Goal: Task Accomplishment & Management: Manage account settings

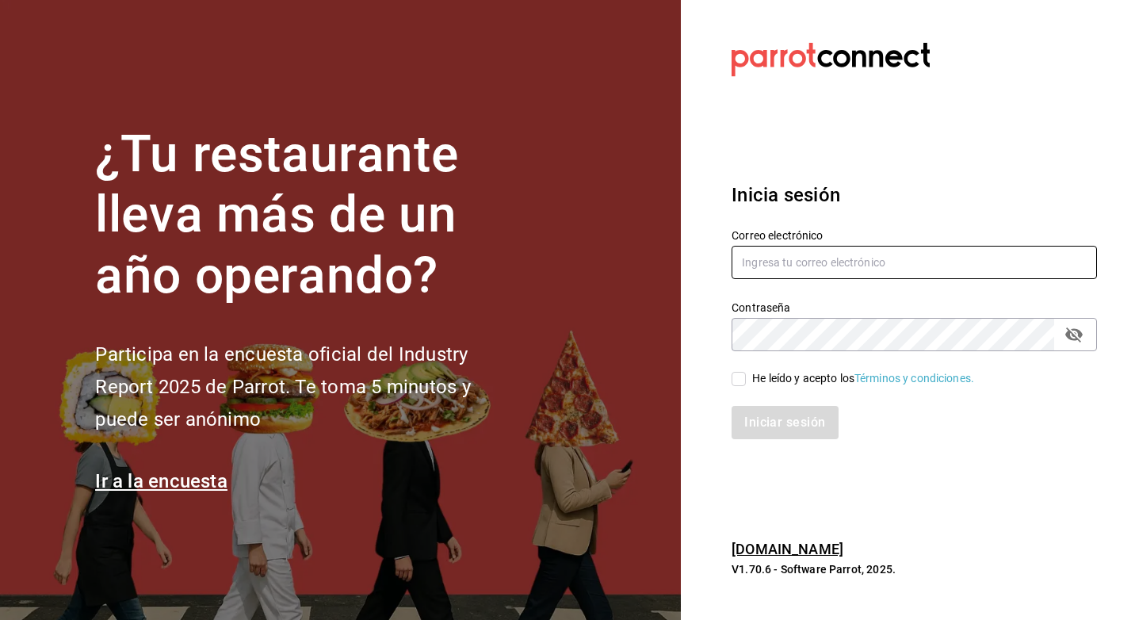
click at [845, 263] on input "text" at bounding box center [914, 262] width 365 height 33
click at [931, 193] on h3 "Inicia sesión" at bounding box center [914, 195] width 365 height 29
click at [878, 253] on input "text" at bounding box center [914, 262] width 365 height 33
click at [928, 218] on div "Correo electrónico" at bounding box center [905, 245] width 384 height 72
click at [801, 547] on link "parrotsoftware.com.mx" at bounding box center [788, 549] width 112 height 17
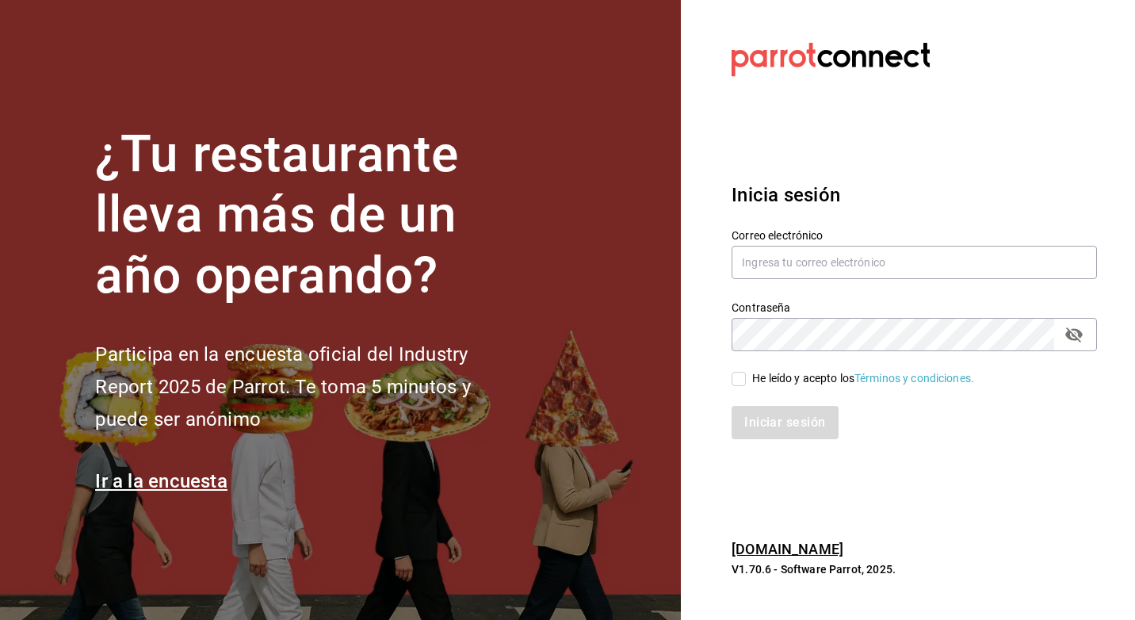
drag, startPoint x: 957, startPoint y: 105, endPoint x: 955, endPoint y: 71, distance: 34.2
click at [958, 105] on section "Datos incorrectos. Verifica que tu Correo o Contraseña estén bien escritos. Ini…" at bounding box center [908, 310] width 454 height 620
click at [926, 109] on section "Datos incorrectos. Verifica que tu Correo o Contraseña estén bien escritos. Ini…" at bounding box center [908, 310] width 454 height 620
click at [756, 169] on div "Inicia sesión Correo electrónico Contraseña Contraseña He leído y acepto los Té…" at bounding box center [914, 310] width 365 height 297
click at [804, 254] on input "text" at bounding box center [914, 262] width 365 height 33
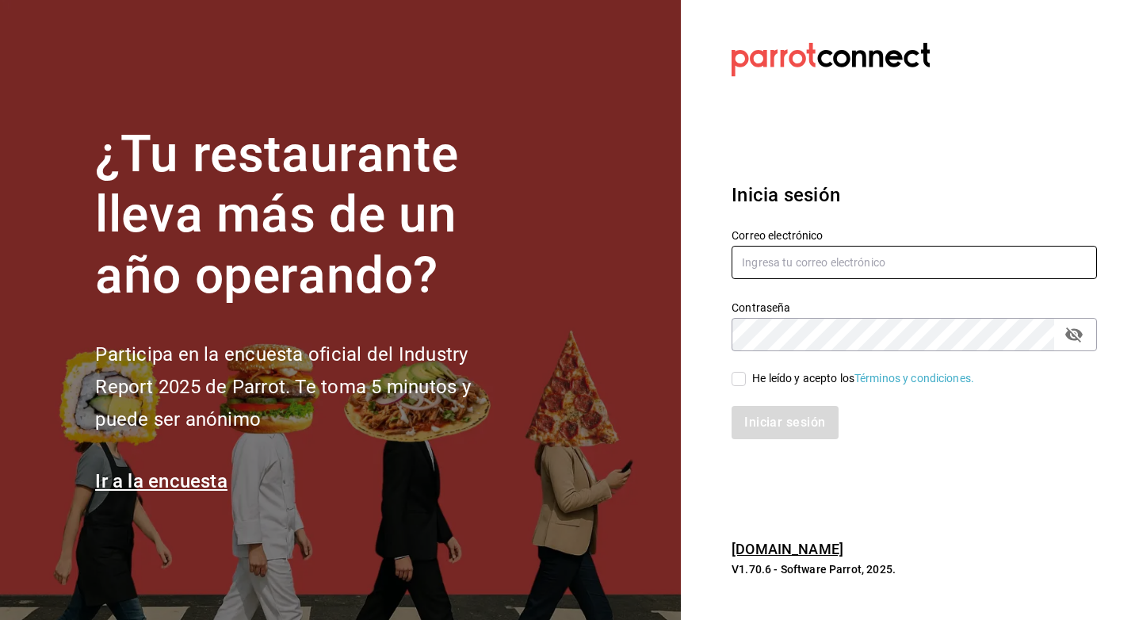
click at [804, 254] on input "text" at bounding box center [914, 262] width 365 height 33
click at [979, 193] on h3 "Inicia sesión" at bounding box center [914, 195] width 365 height 29
click at [852, 258] on input "text" at bounding box center [914, 262] width 365 height 33
type input "contador_13@agcorporativo.com"
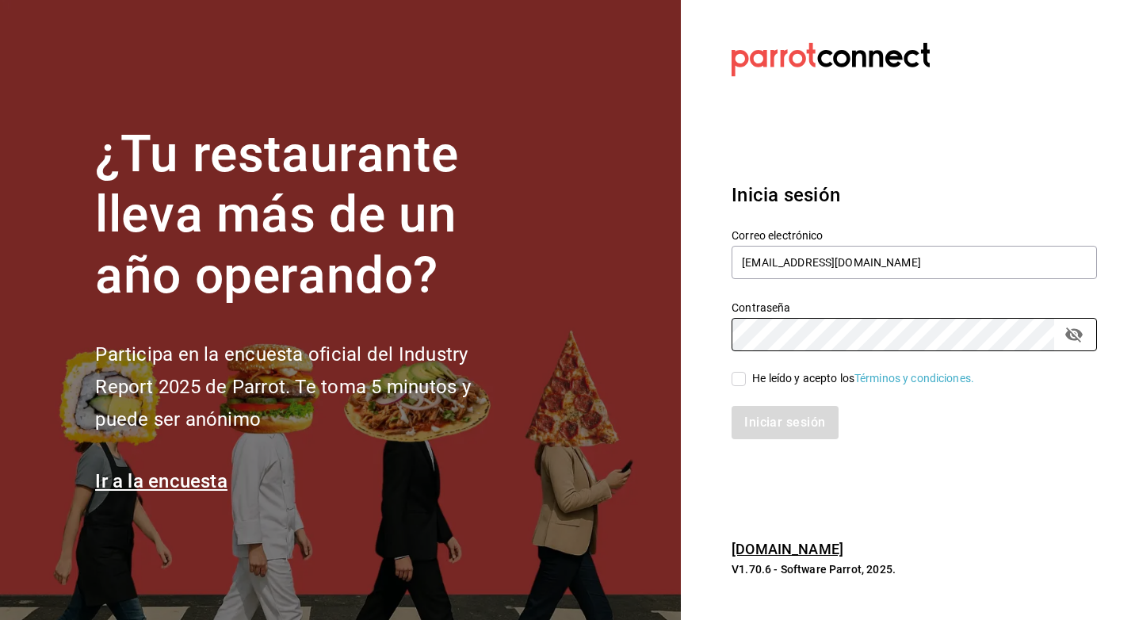
click at [737, 376] on input "He leído y acepto los Términos y condiciones." at bounding box center [739, 379] width 14 height 14
checkbox input "true"
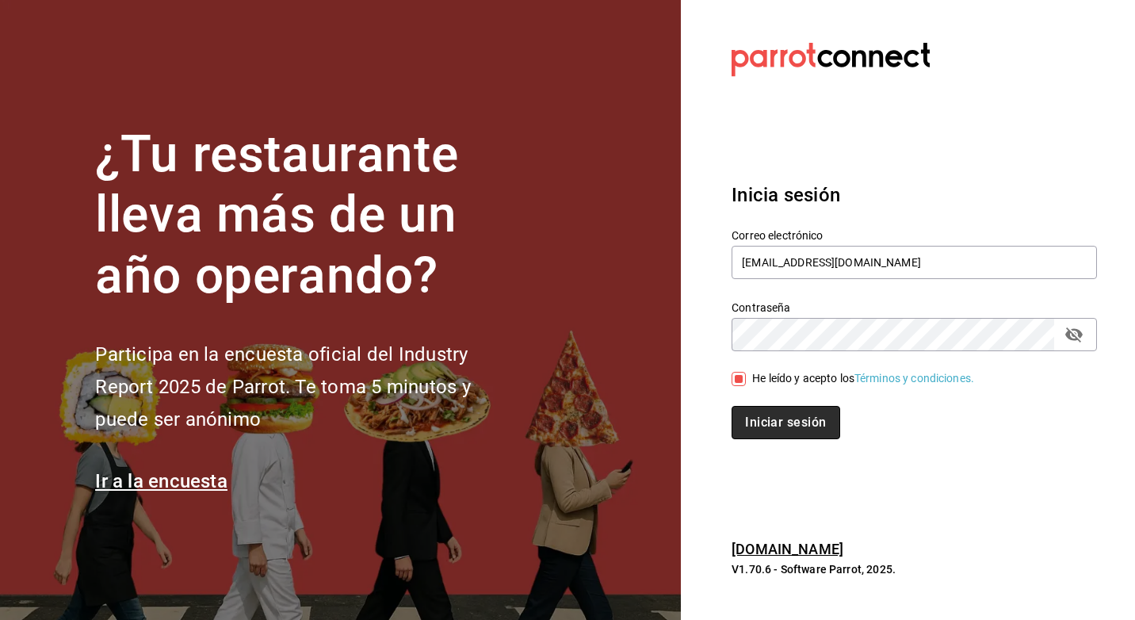
click at [772, 426] on button "Iniciar sesión" at bounding box center [786, 422] width 108 height 33
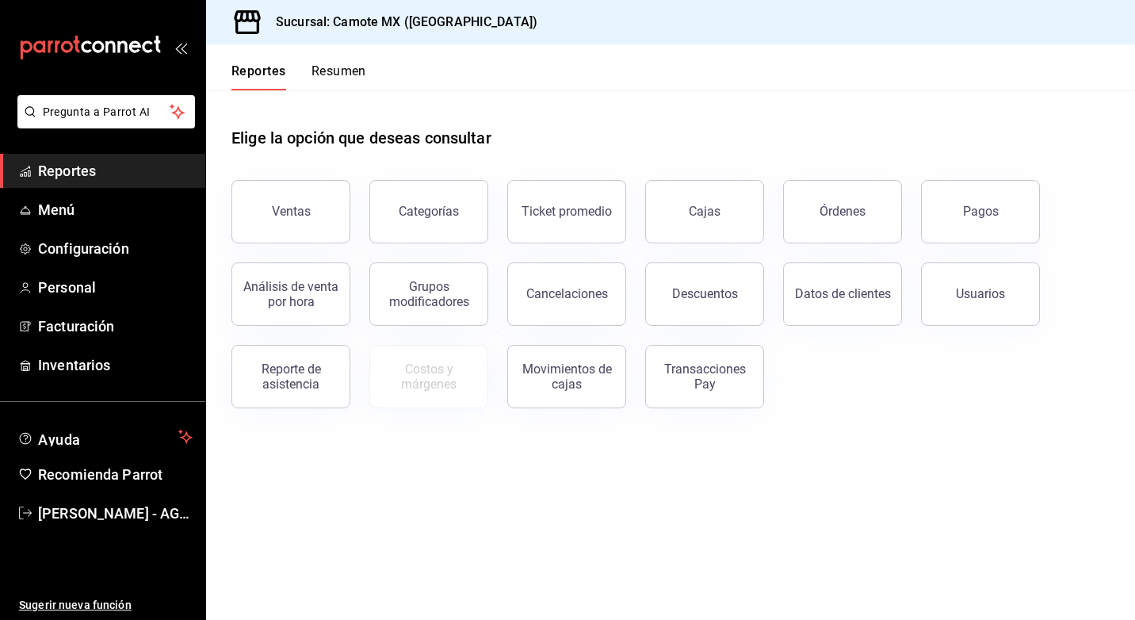
click at [652, 114] on div "Elige la opción que deseas consultar" at bounding box center [670, 125] width 878 height 71
click at [768, 113] on div "Elige la opción que deseas consultar" at bounding box center [670, 125] width 878 height 71
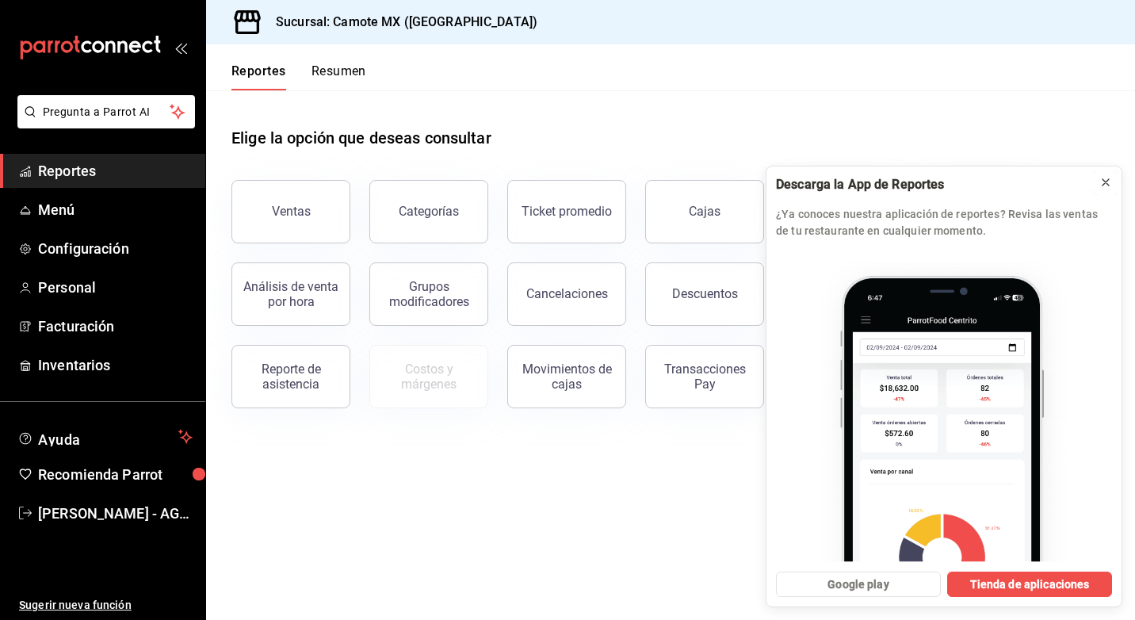
click at [1106, 178] on icon at bounding box center [1105, 182] width 13 height 13
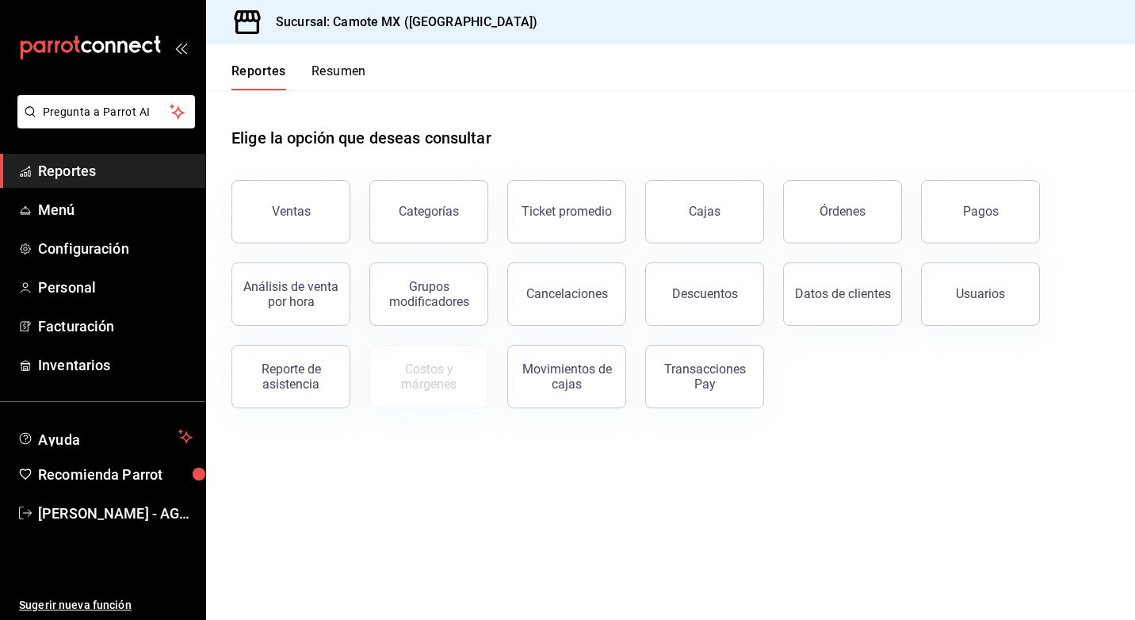
click at [74, 166] on font "Reportes" at bounding box center [67, 170] width 58 height 17
click at [325, 67] on button "Resumen" at bounding box center [338, 76] width 55 height 27
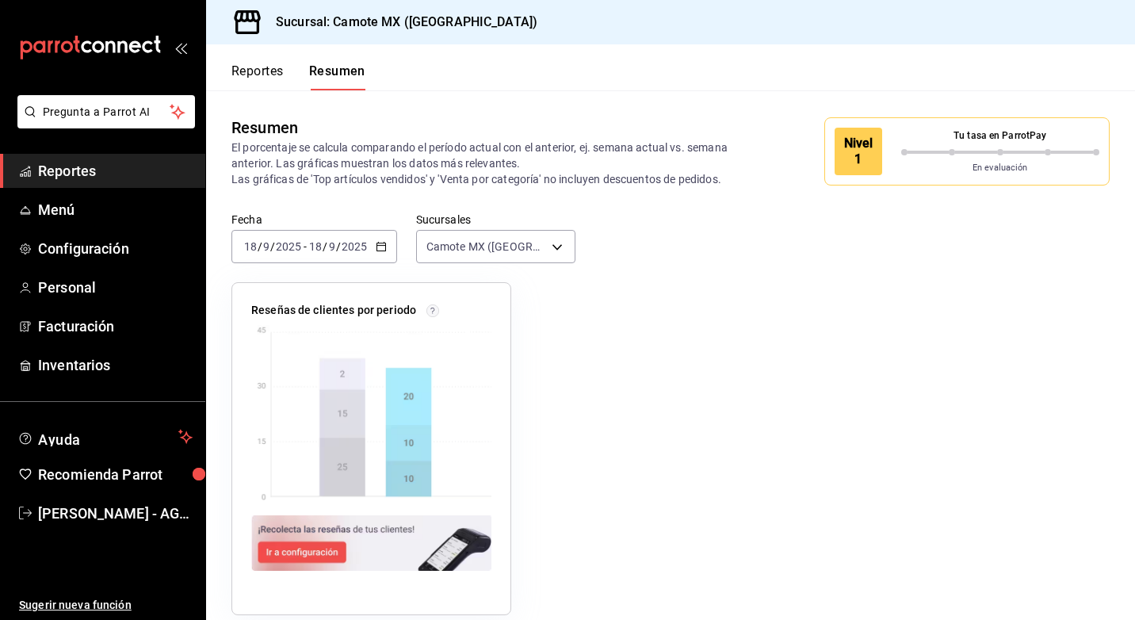
click at [271, 68] on font "Reportes" at bounding box center [257, 71] width 52 height 16
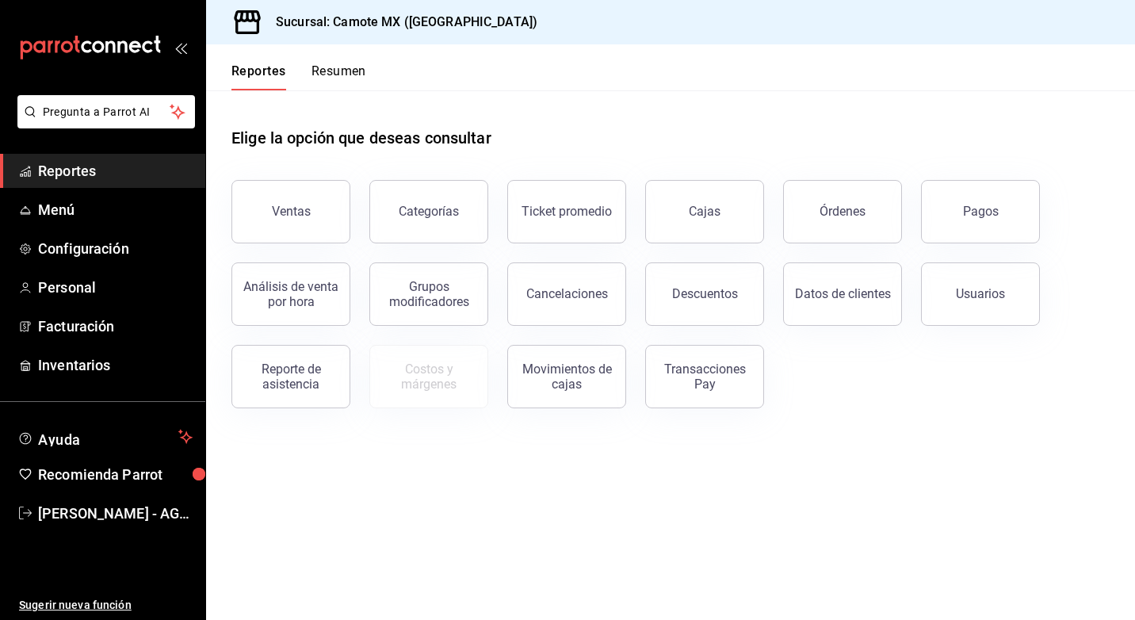
click at [299, 201] on button "Ventas" at bounding box center [290, 211] width 119 height 63
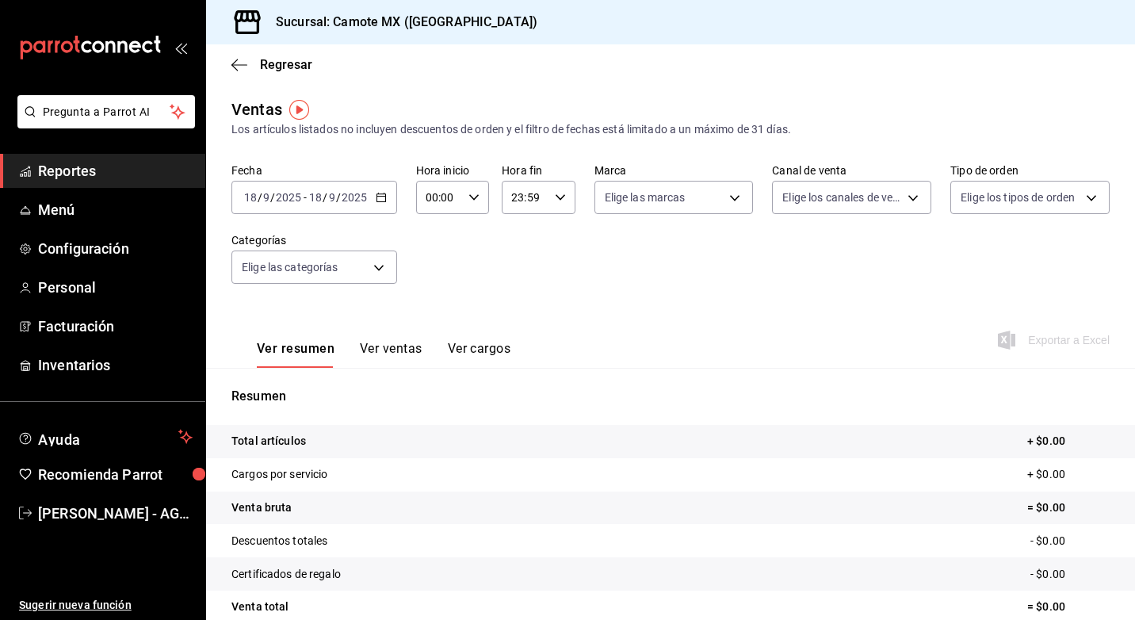
click at [297, 109] on img "button" at bounding box center [299, 110] width 20 height 20
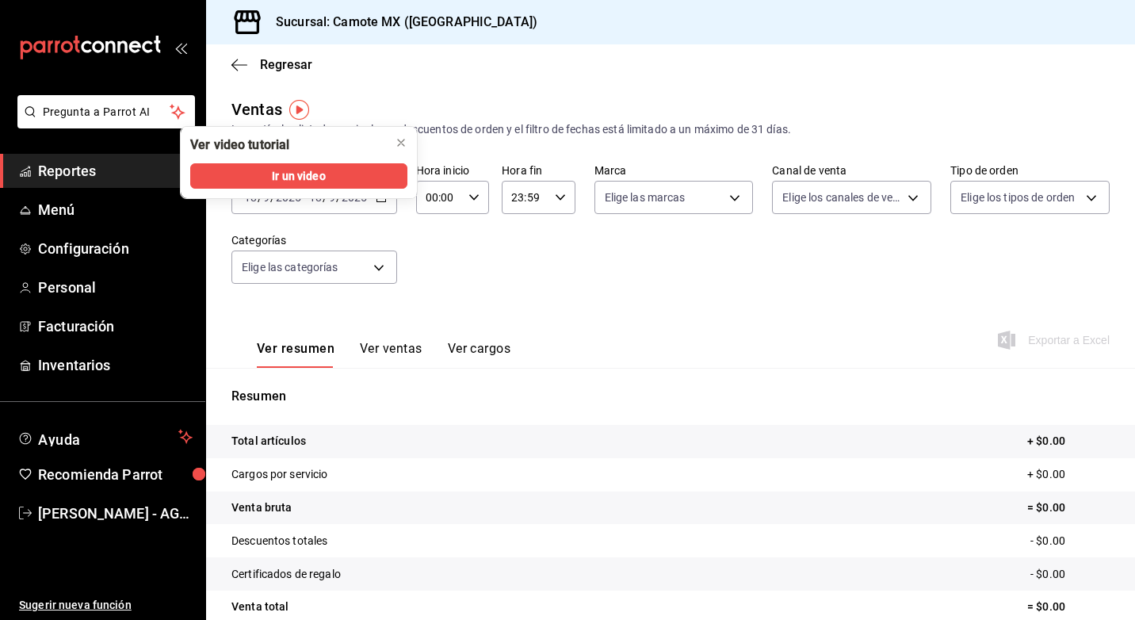
click at [555, 286] on div "Fecha [DATE] [DATE] - [DATE] [DATE] Hora inicio 00:00 Hora inicio Hora fin 23:5…" at bounding box center [670, 232] width 878 height 139
click at [396, 140] on icon "cerrar" at bounding box center [401, 142] width 13 height 13
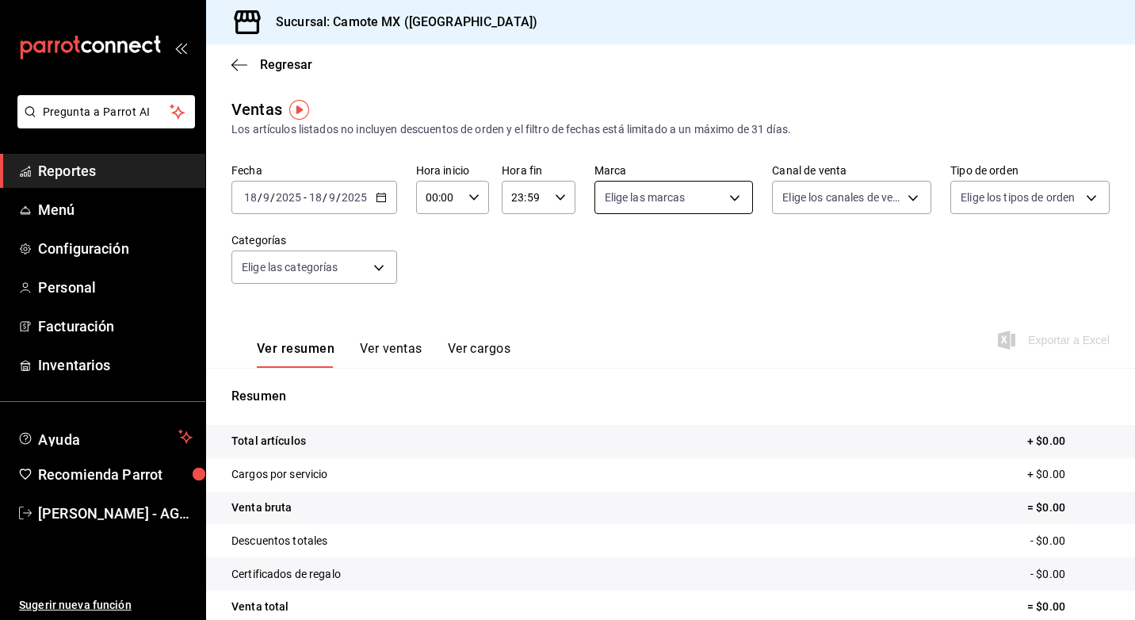
click at [691, 205] on body "Pregunta a Parrot AI Reportes Menú Configuración Personal Facturación Inventari…" at bounding box center [567, 310] width 1135 height 620
click at [541, 279] on div at bounding box center [567, 310] width 1135 height 620
click at [331, 273] on body "Pregunta a Parrot AI Reportes Menú Configuración Personal Facturación Inventari…" at bounding box center [567, 310] width 1135 height 620
click at [493, 286] on div at bounding box center [567, 310] width 1135 height 620
click at [296, 60] on span "Regresar" at bounding box center [286, 64] width 52 height 15
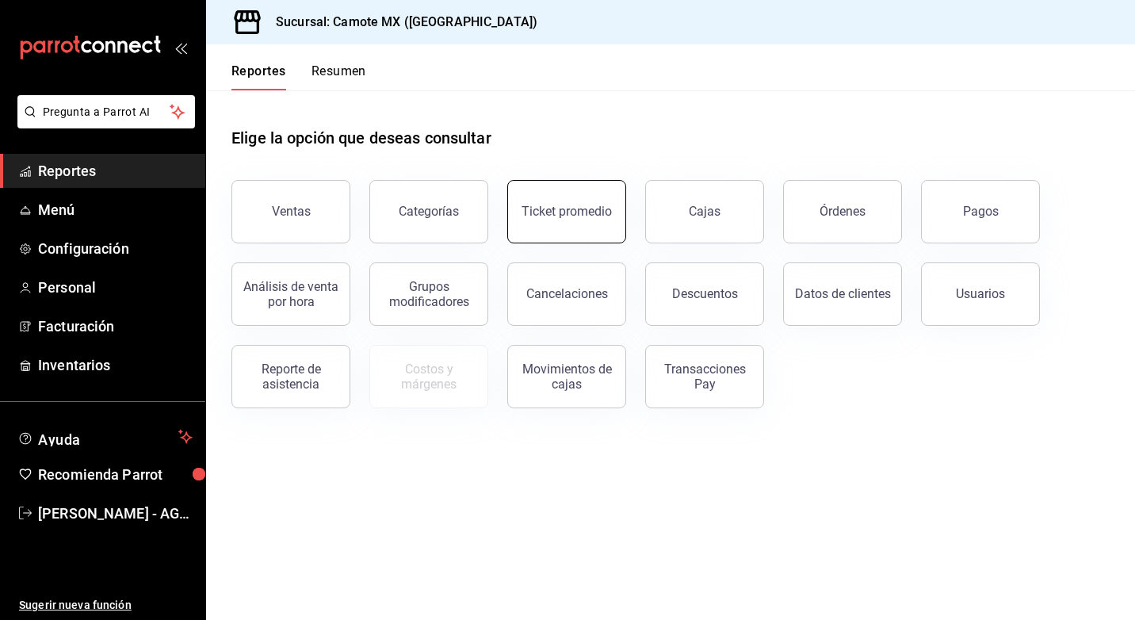
click at [548, 213] on div "Ticket promedio" at bounding box center [567, 211] width 90 height 15
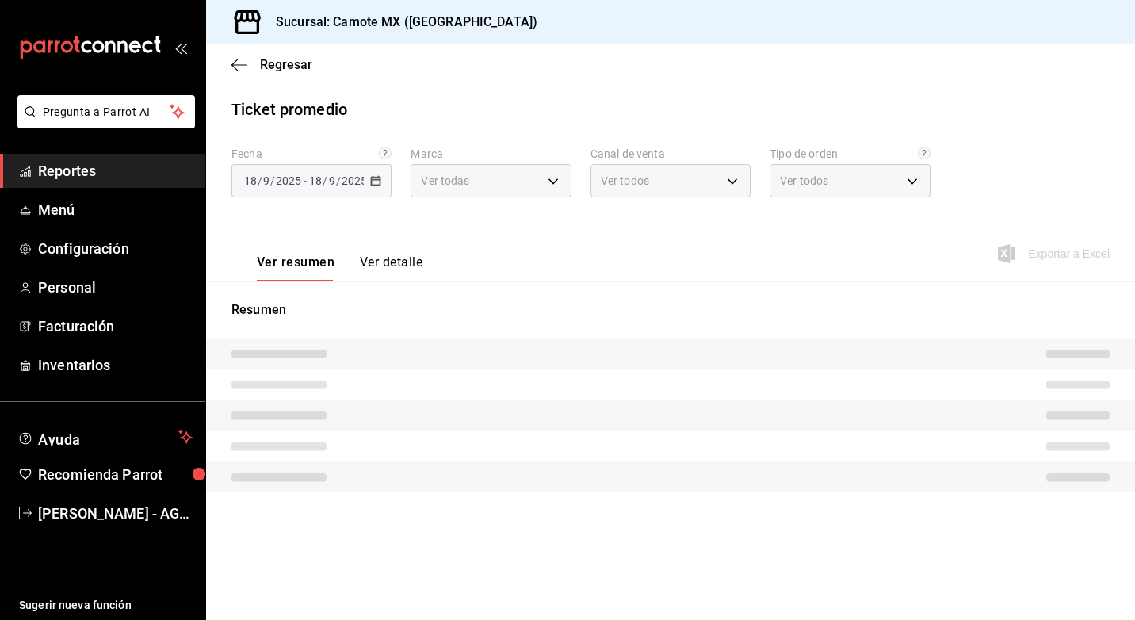
type input "fad981e1-95ce-43b7-a619-4f2636a1a041"
type input "PARROT,UBER_EATS,RAPPI,DIDI_FOOD,ONLINE"
type input "c064e029-13b6-4602-b689-d0fd98ba7d79,50aba552-49d0-44f5-8b8d-294c4499af15,EXTER…"
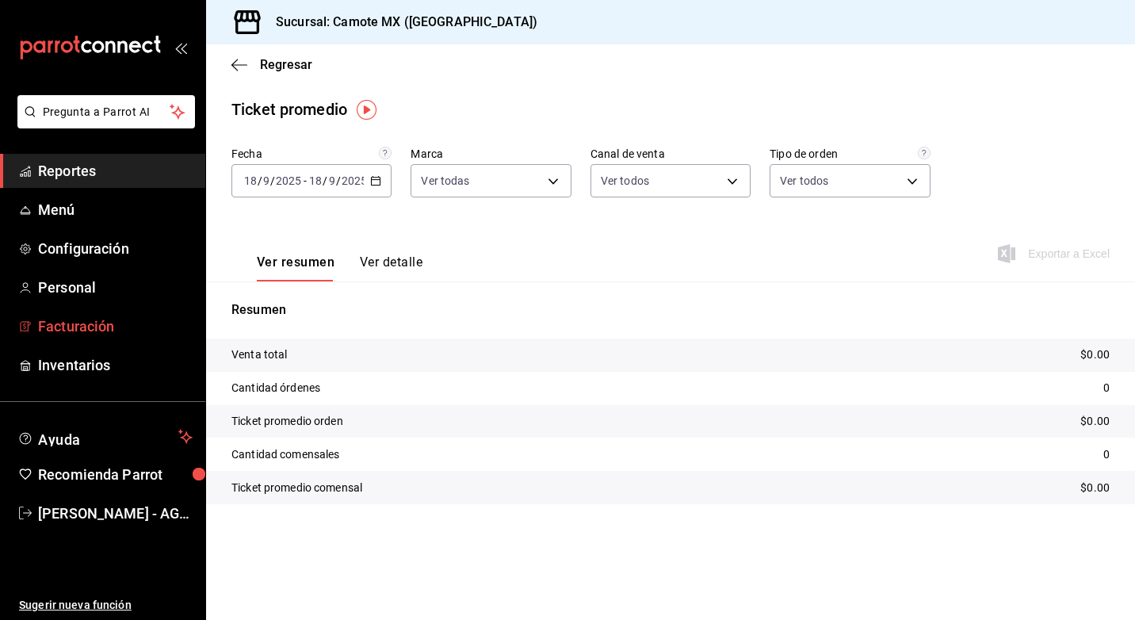
click at [83, 329] on font "Facturación" at bounding box center [76, 326] width 76 height 17
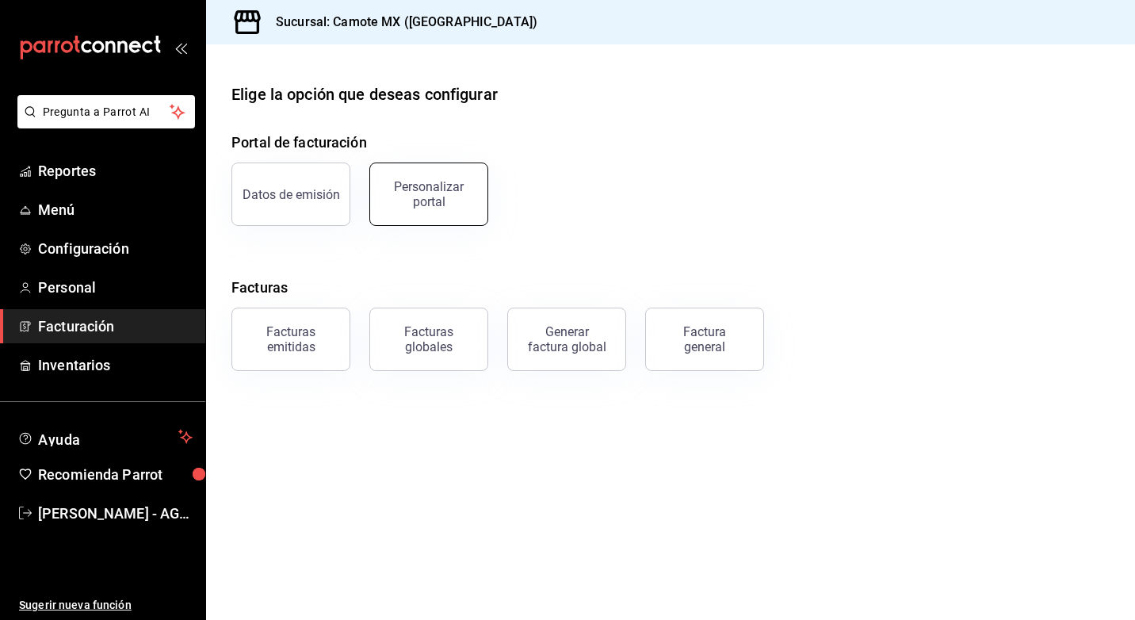
click at [478, 220] on button "Personalizar portal" at bounding box center [428, 193] width 119 height 63
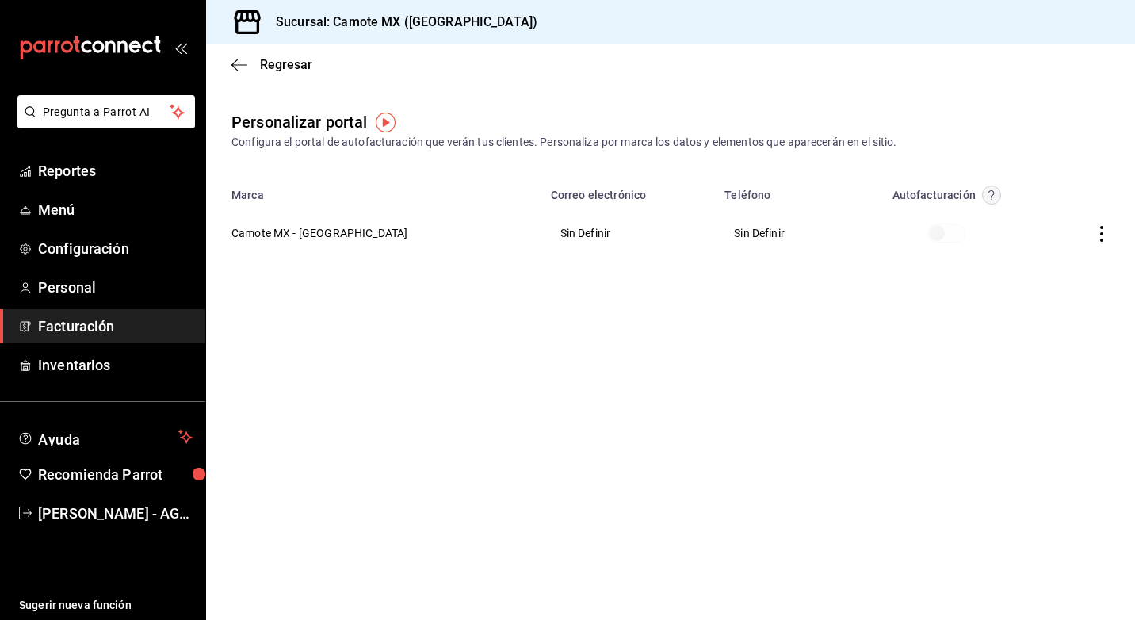
click at [927, 237] on span at bounding box center [946, 233] width 38 height 19
click at [1101, 224] on th at bounding box center [1089, 232] width 91 height 57
click at [1101, 234] on icon "button" at bounding box center [1101, 234] width 3 height 16
click at [1016, 219] on font "Editar" at bounding box center [1009, 214] width 29 height 13
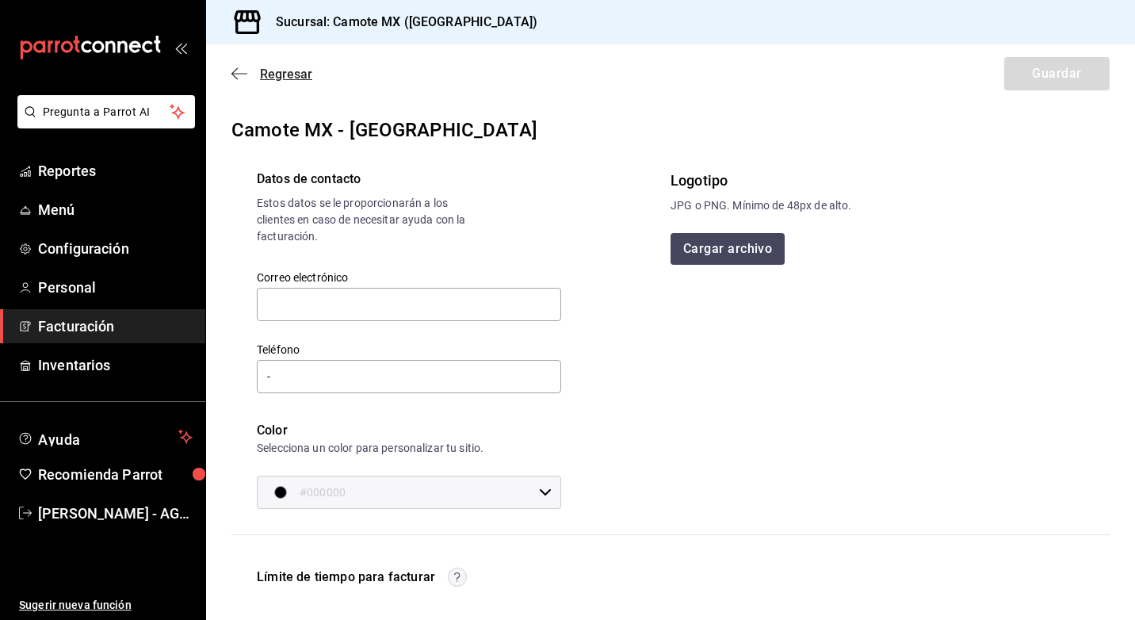
click at [249, 74] on span "Regresar" at bounding box center [271, 74] width 81 height 15
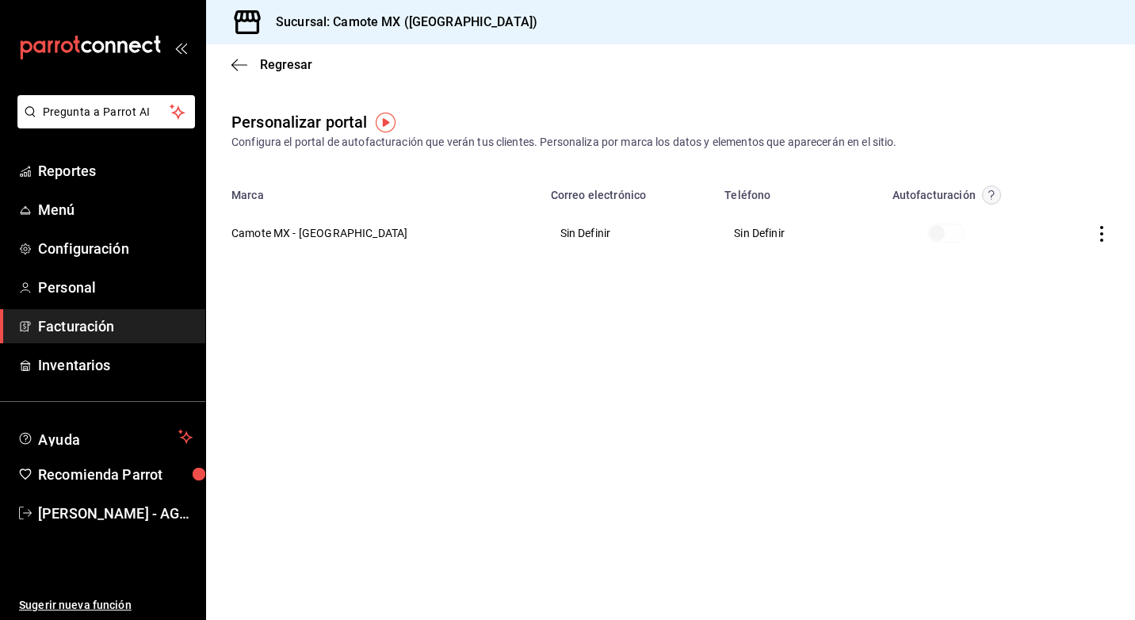
click at [725, 226] on th "Sin Definir" at bounding box center [782, 232] width 135 height 57
click at [927, 229] on span at bounding box center [946, 233] width 38 height 19
click at [927, 231] on span at bounding box center [946, 233] width 38 height 19
click at [395, 117] on img "button" at bounding box center [386, 123] width 20 height 20
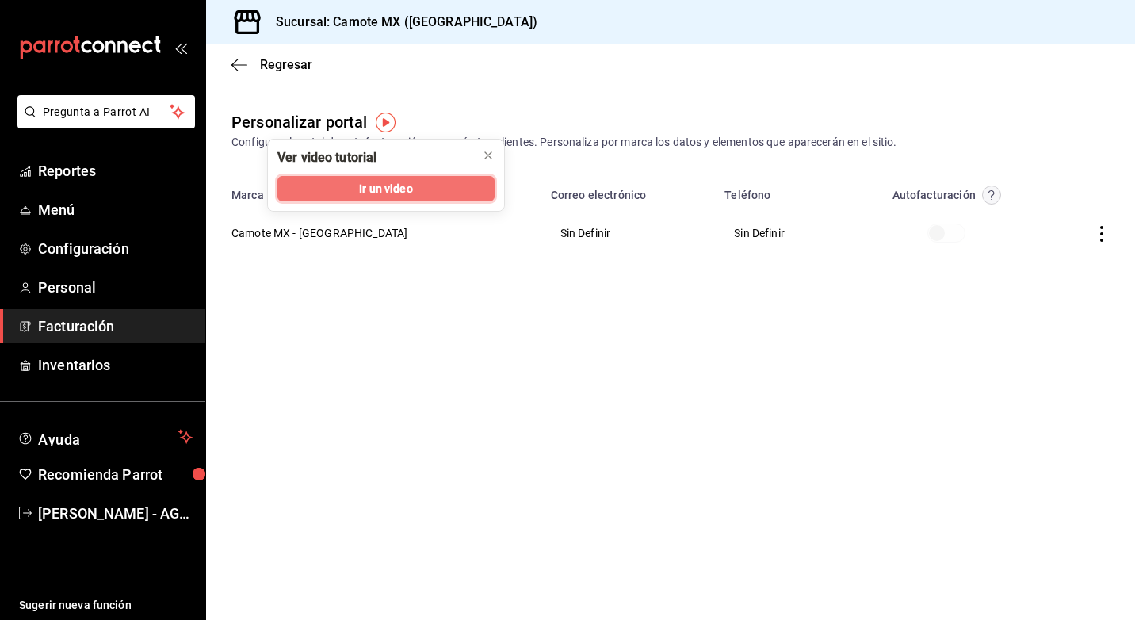
click at [392, 185] on span "Ir un video" at bounding box center [385, 189] width 53 height 17
